Goal: Task Accomplishment & Management: Use online tool/utility

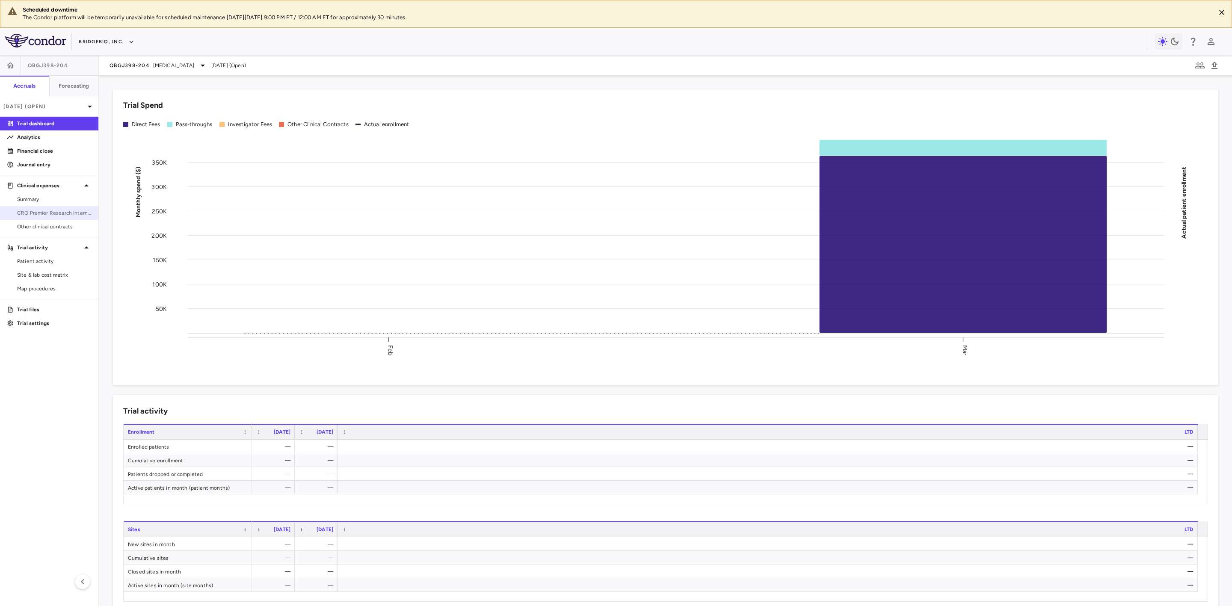
click at [56, 212] on span "CRO Premier Research International LLC" at bounding box center [54, 213] width 74 height 8
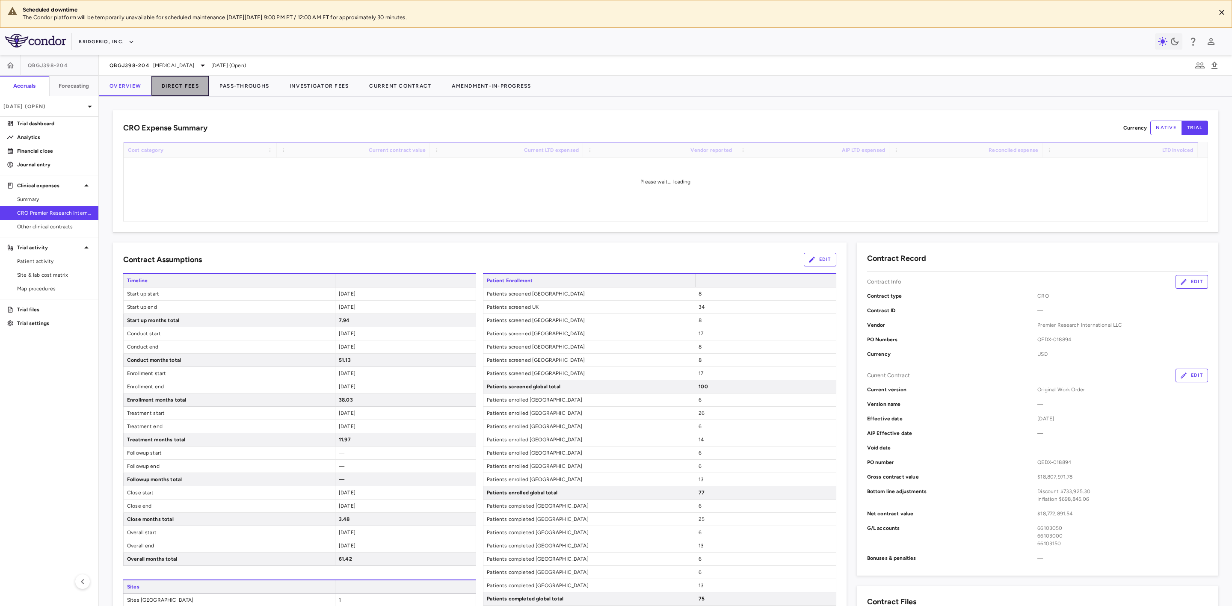
click at [191, 82] on button "Direct Fees" at bounding box center [180, 86] width 58 height 21
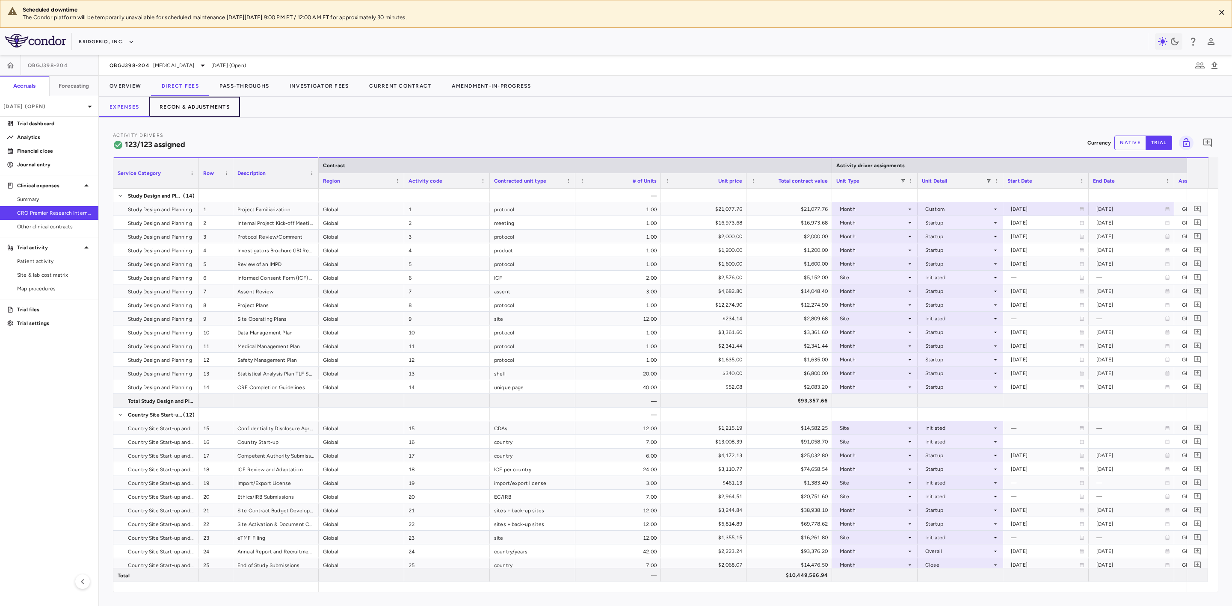
click at [193, 101] on button "Recon & Adjustments" at bounding box center [194, 107] width 91 height 21
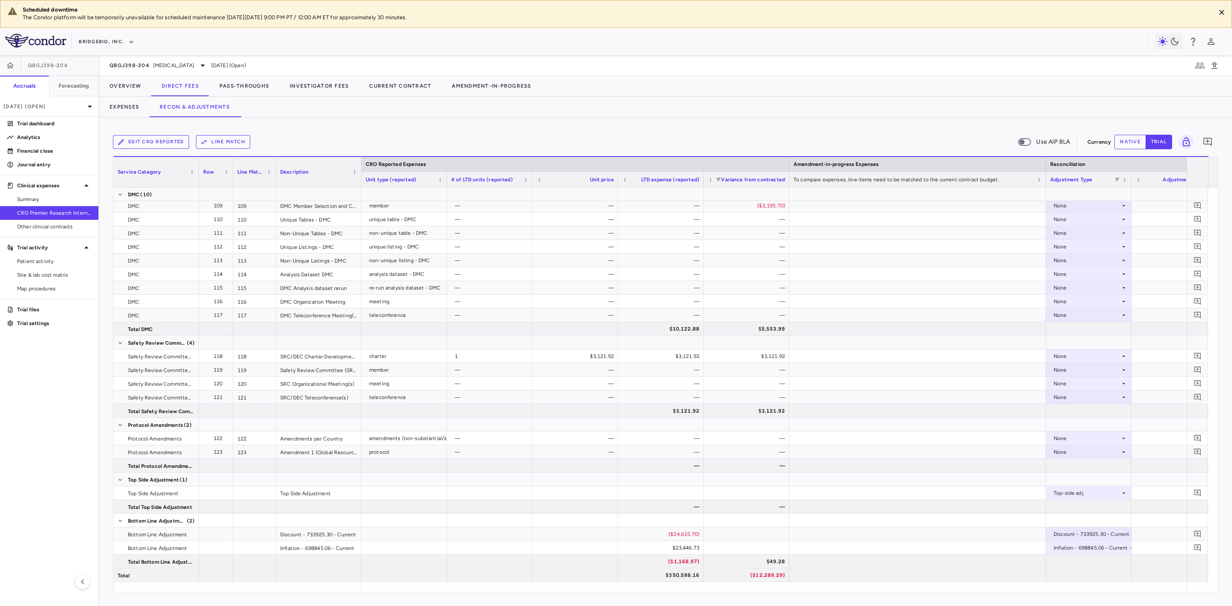
click at [1133, 140] on button "native" at bounding box center [1131, 142] width 32 height 15
click at [685, 552] on div "$23,446.73" at bounding box center [663, 548] width 74 height 14
drag, startPoint x: 646, startPoint y: 549, endPoint x: 727, endPoint y: 555, distance: 81.5
click at [756, 537] on div at bounding box center [747, 534] width 86 height 13
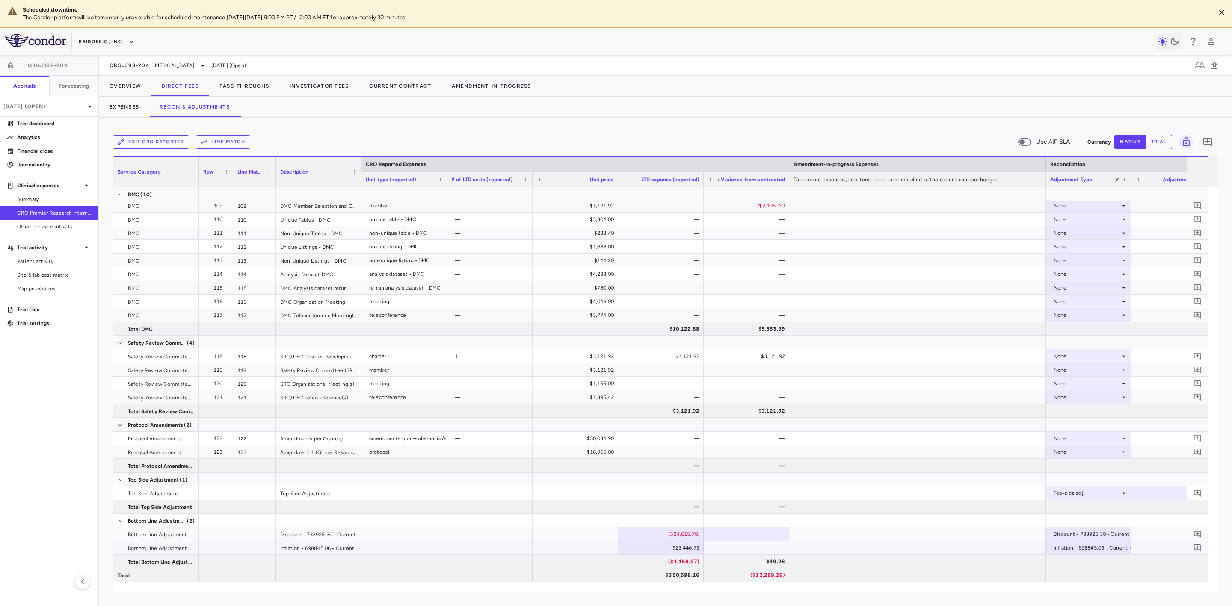
click at [674, 548] on div "$23,446.73" at bounding box center [663, 548] width 74 height 14
type input "*"
click at [735, 544] on div at bounding box center [747, 547] width 86 height 13
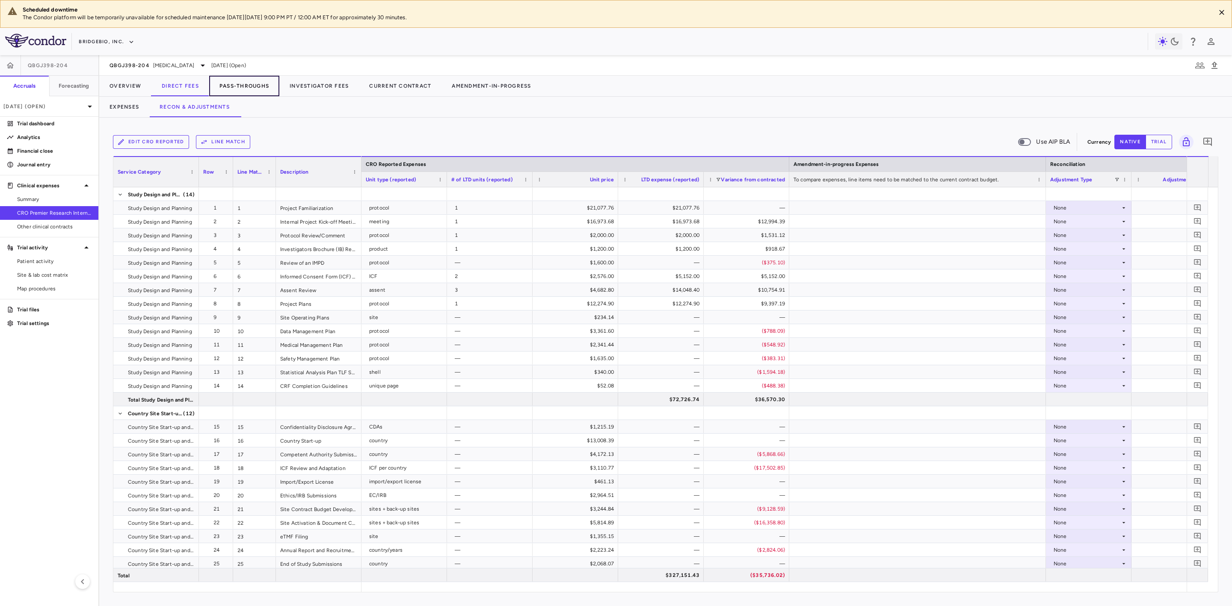
click at [250, 89] on button "Pass-Throughs" at bounding box center [244, 86] width 70 height 21
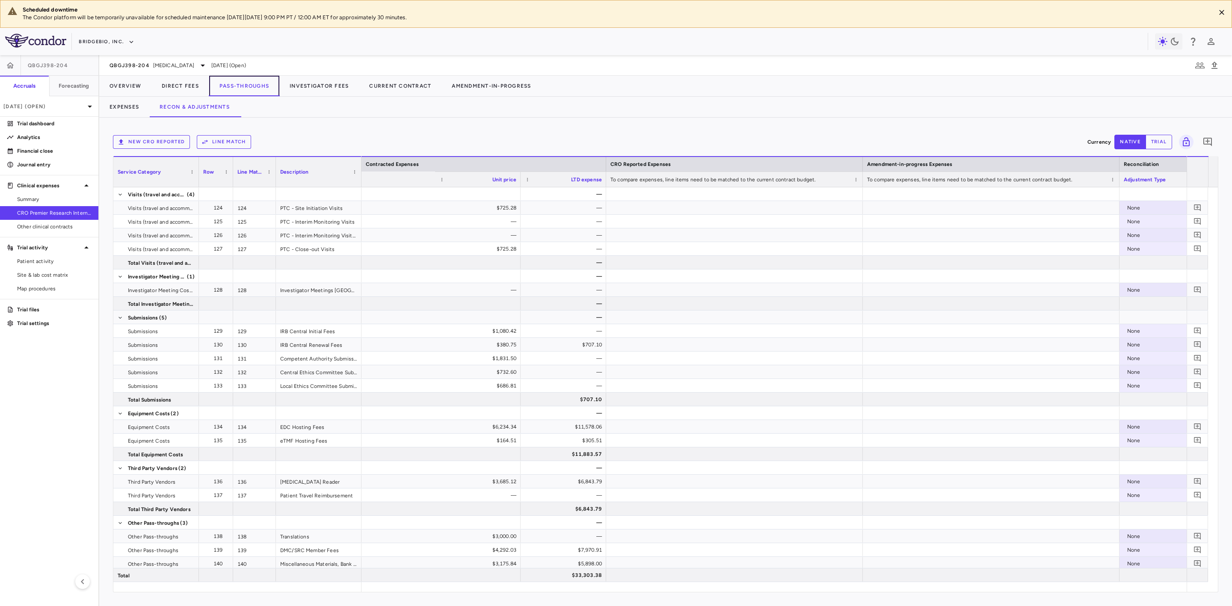
scroll to position [0, 780]
